Goal: Navigation & Orientation: Find specific page/section

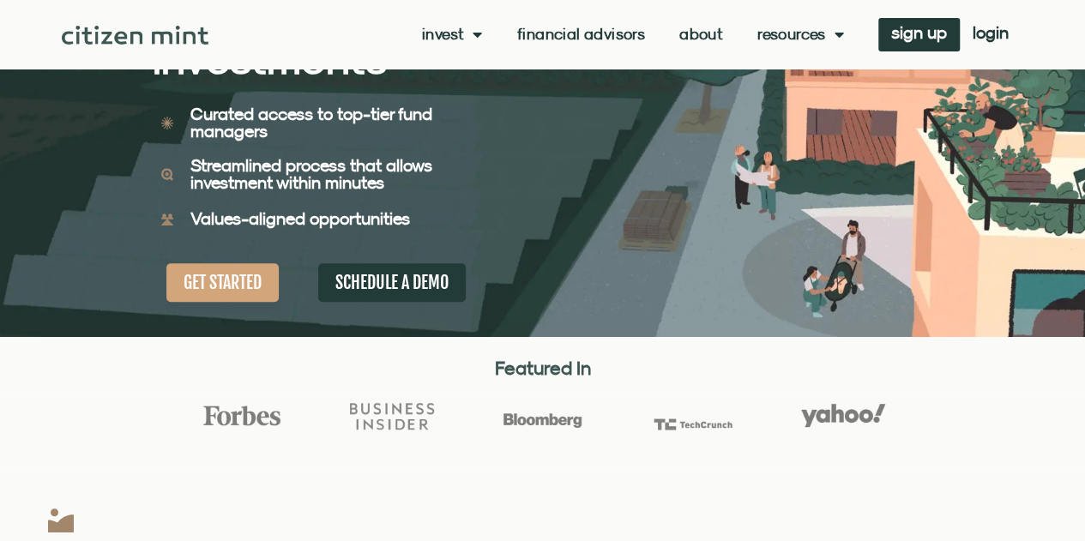
scroll to position [267, 0]
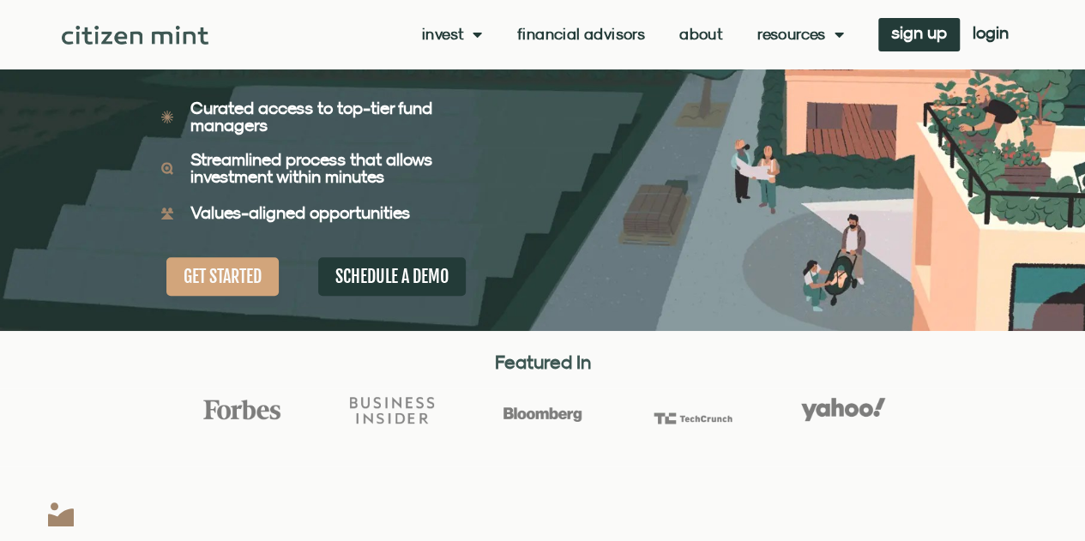
click at [708, 35] on link "About" at bounding box center [701, 34] width 44 height 17
click at [561, 37] on link "Financial Advisors" at bounding box center [581, 34] width 128 height 17
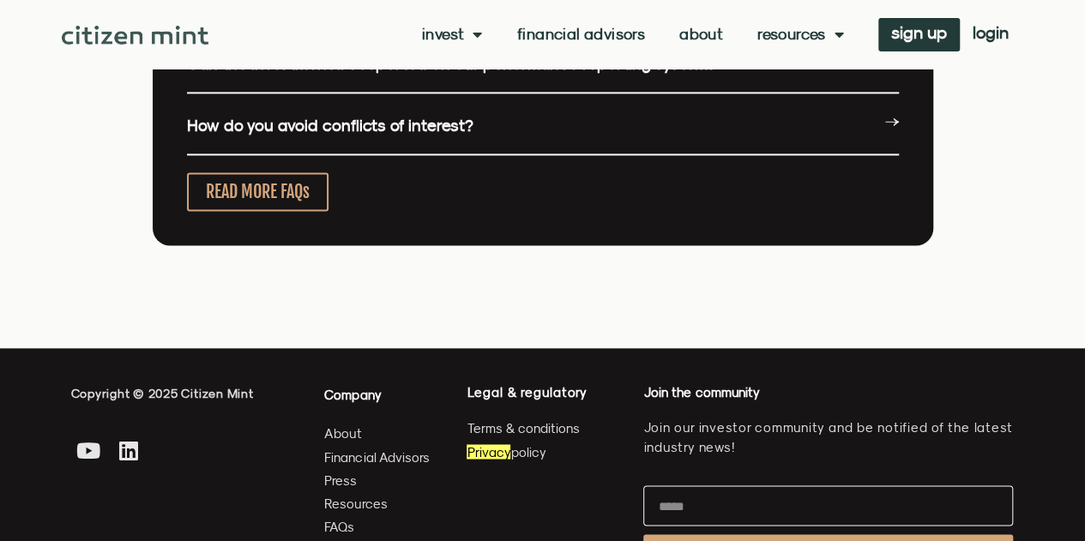
scroll to position [4768, 0]
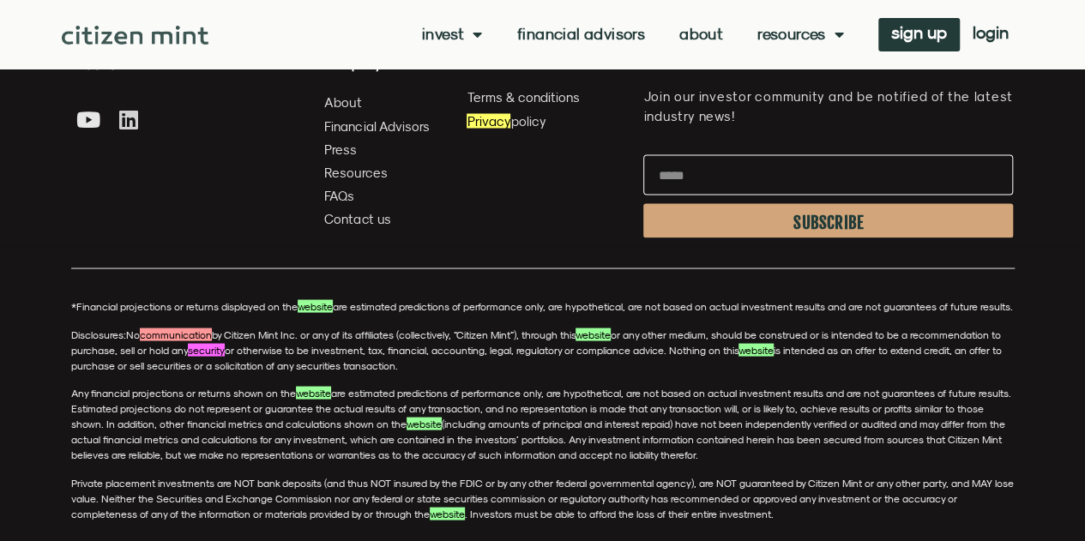
click at [126, 121] on icon at bounding box center [127, 118] width 21 height 21
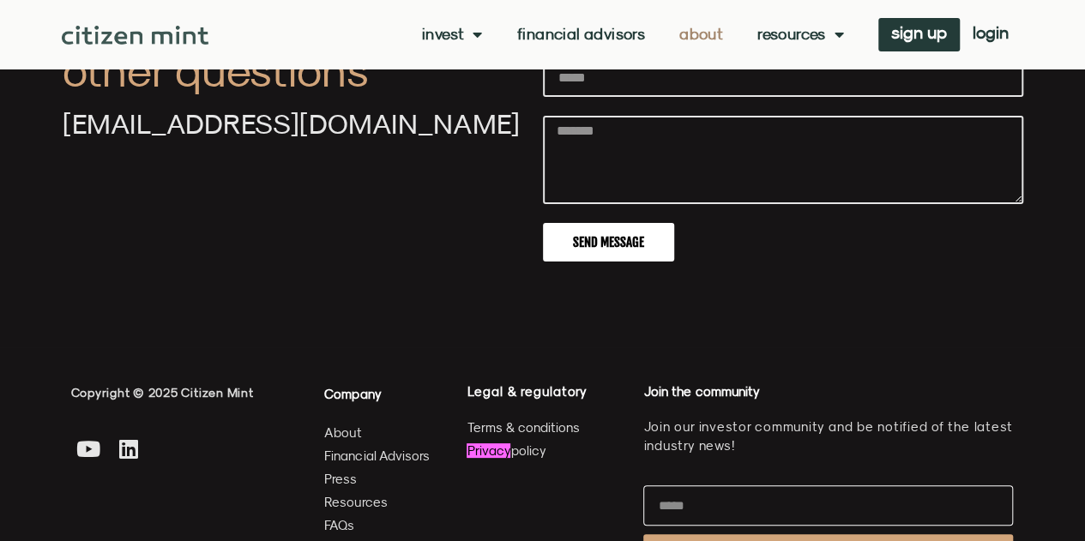
scroll to position [6499, 0]
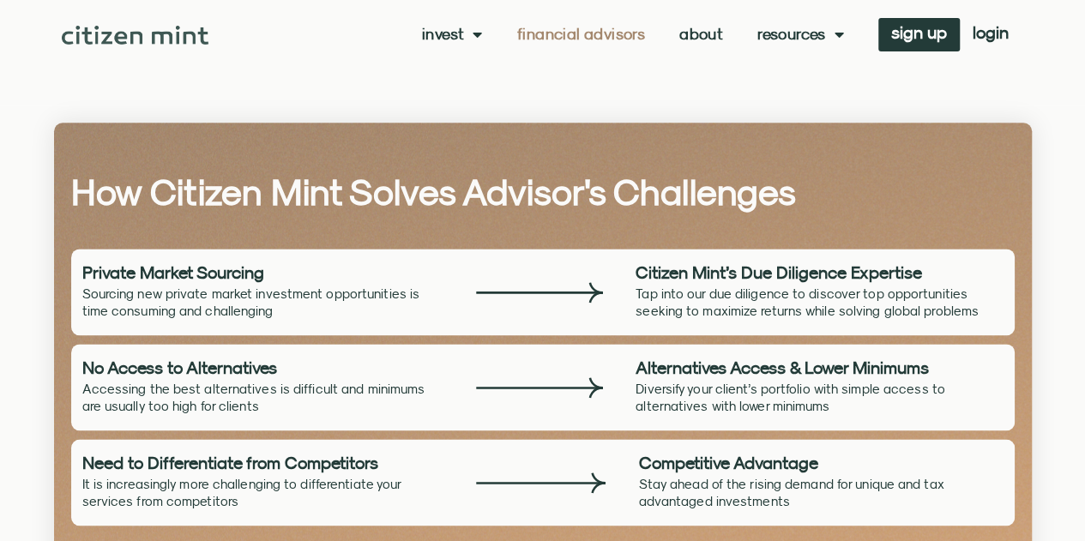
scroll to position [1031, 0]
